Goal: Complete application form

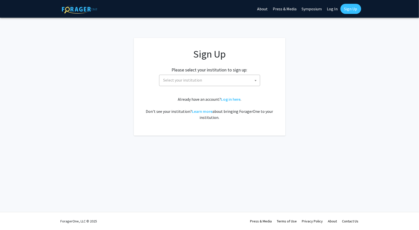
click at [199, 81] on span "Select your institution" at bounding box center [182, 79] width 39 height 5
type input "h"
type input "j"
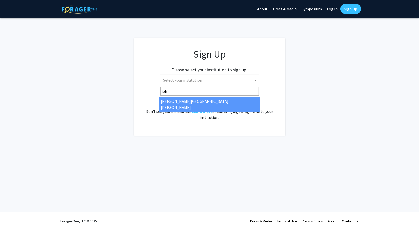
type input "joh"
select select "1"
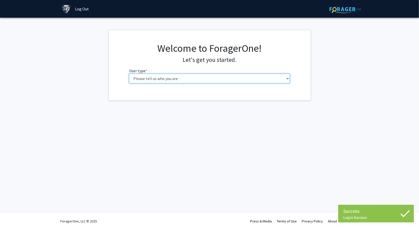
click at [234, 79] on select "Please tell us who you are Undergraduate Student Master's Student Doctoral Cand…" at bounding box center [209, 79] width 161 height 10
select select "2: masters"
click at [129, 74] on select "Please tell us who you are Undergraduate Student Master's Student Doctoral Cand…" at bounding box center [209, 79] width 161 height 10
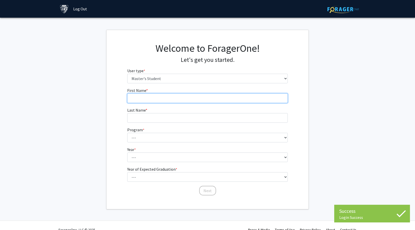
drag, startPoint x: 187, startPoint y: 95, endPoint x: 182, endPoint y: 95, distance: 4.8
click at [187, 95] on input "First Name * required" at bounding box center [207, 98] width 161 height 10
type input "yixin"
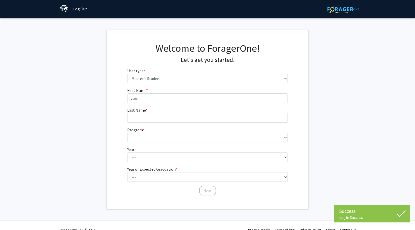
type input "ding"
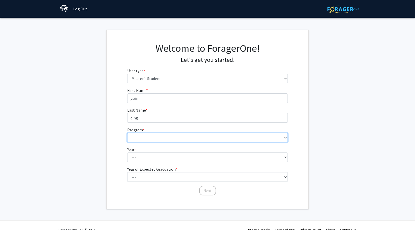
click at [161, 133] on select "--- Anatomy Education Applied and Computational Mathematics Applied Biomedical …" at bounding box center [207, 138] width 161 height 10
select select "42: 31"
click at [127, 133] on select "--- Anatomy Education Applied and Computational Mathematics Applied Biomedical …" at bounding box center [207, 138] width 161 height 10
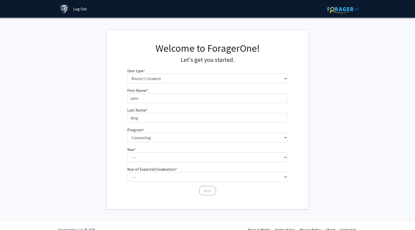
click at [164, 151] on fg-select "Year * required --- First Year Second Year" at bounding box center [207, 154] width 161 height 16
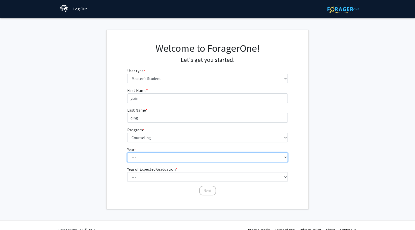
click at [163, 154] on select "--- First Year Second Year" at bounding box center [207, 157] width 161 height 10
select select "1: first_year"
click at [127, 152] on select "--- First Year Second Year" at bounding box center [207, 157] width 161 height 10
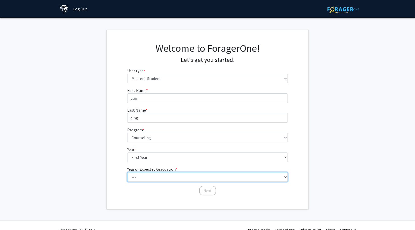
click at [151, 174] on select "--- 2025 2026 2027 2028 2029 2030 2031 2032 2033 2034" at bounding box center [207, 177] width 161 height 10
click at [127, 172] on select "--- 2025 2026 2027 2028 2029 2030 2031 2032 2033 2034" at bounding box center [207, 177] width 161 height 10
click at [151, 174] on select "--- 2025 2026 2027 2028 2029 2030 2031 2032 2033 2034" at bounding box center [207, 177] width 161 height 10
select select "4: 2028"
click at [127, 172] on select "--- 2025 2026 2027 2028 2029 2030 2031 2032 2033 2034" at bounding box center [207, 177] width 161 height 10
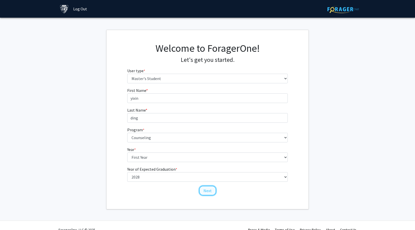
click at [206, 191] on button "Next" at bounding box center [207, 191] width 17 height 10
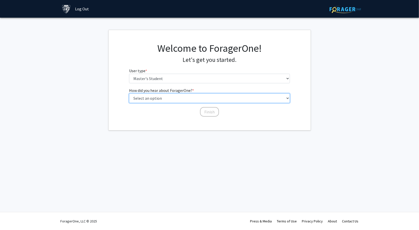
click at [201, 99] on select "Select an option Peer/student recommendation Faculty/staff recommendation Unive…" at bounding box center [209, 98] width 161 height 10
click at [129, 93] on select "Select an option Peer/student recommendation Faculty/staff recommendation Unive…" at bounding box center [209, 98] width 161 height 10
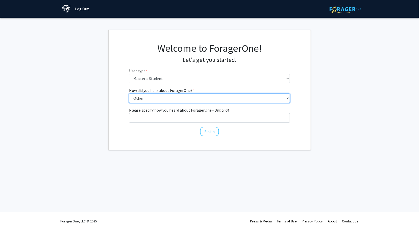
click at [211, 94] on select "Select an option Peer/student recommendation Faculty/staff recommendation Unive…" at bounding box center [209, 98] width 161 height 10
select select "3: university_website"
click at [129, 93] on select "Select an option Peer/student recommendation Faculty/staff recommendation Unive…" at bounding box center [209, 98] width 161 height 10
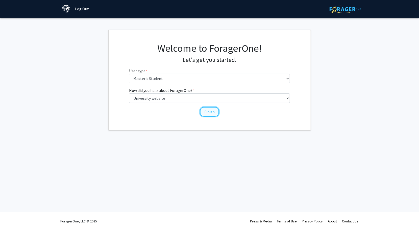
click at [204, 111] on button "Finish" at bounding box center [209, 112] width 19 height 10
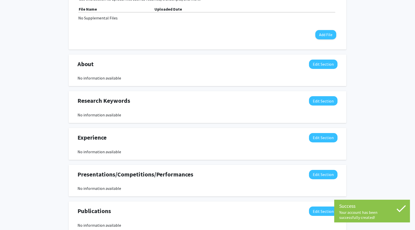
scroll to position [172, 0]
